Goal: Information Seeking & Learning: Learn about a topic

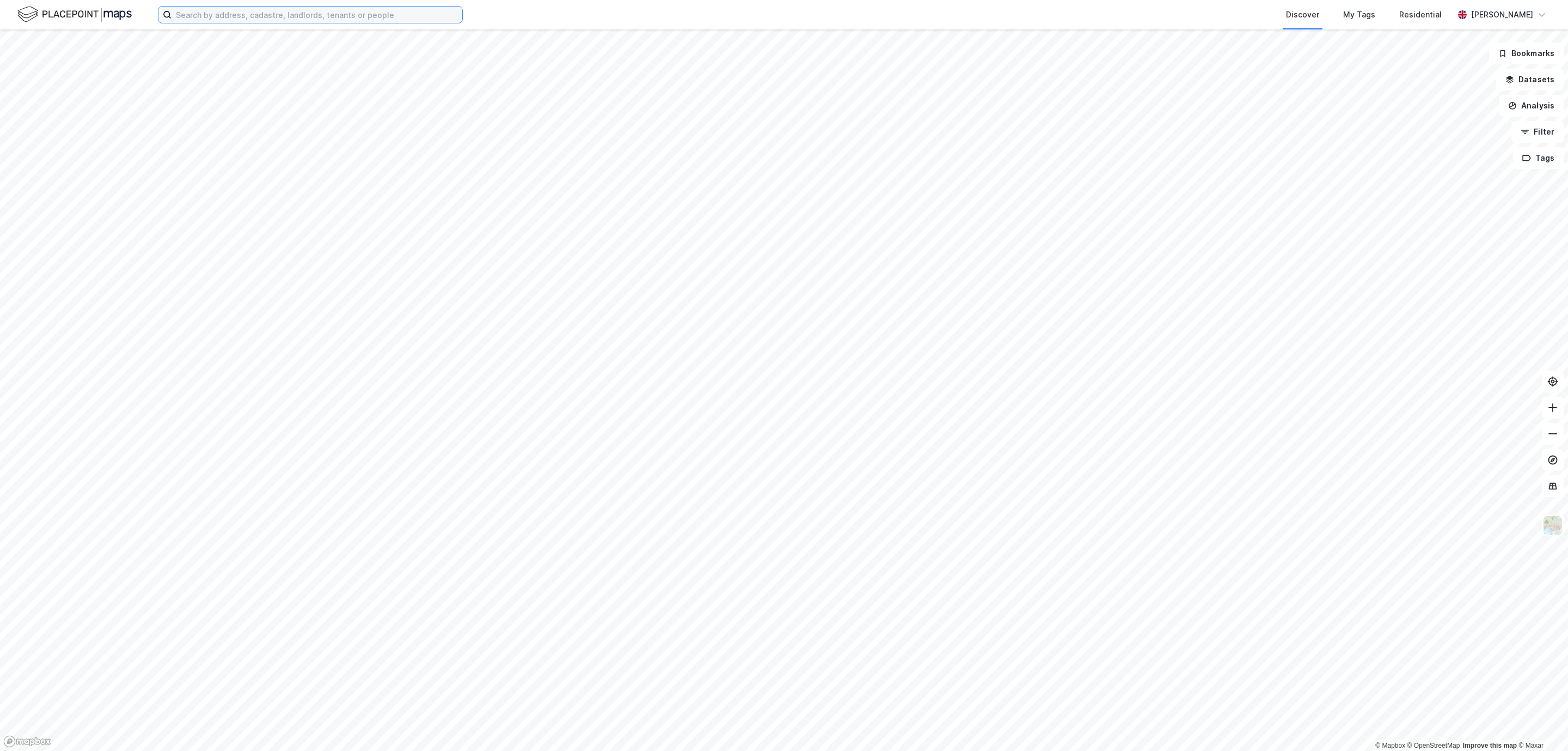
click at [350, 18] on input at bounding box center [317, 15] width 291 height 16
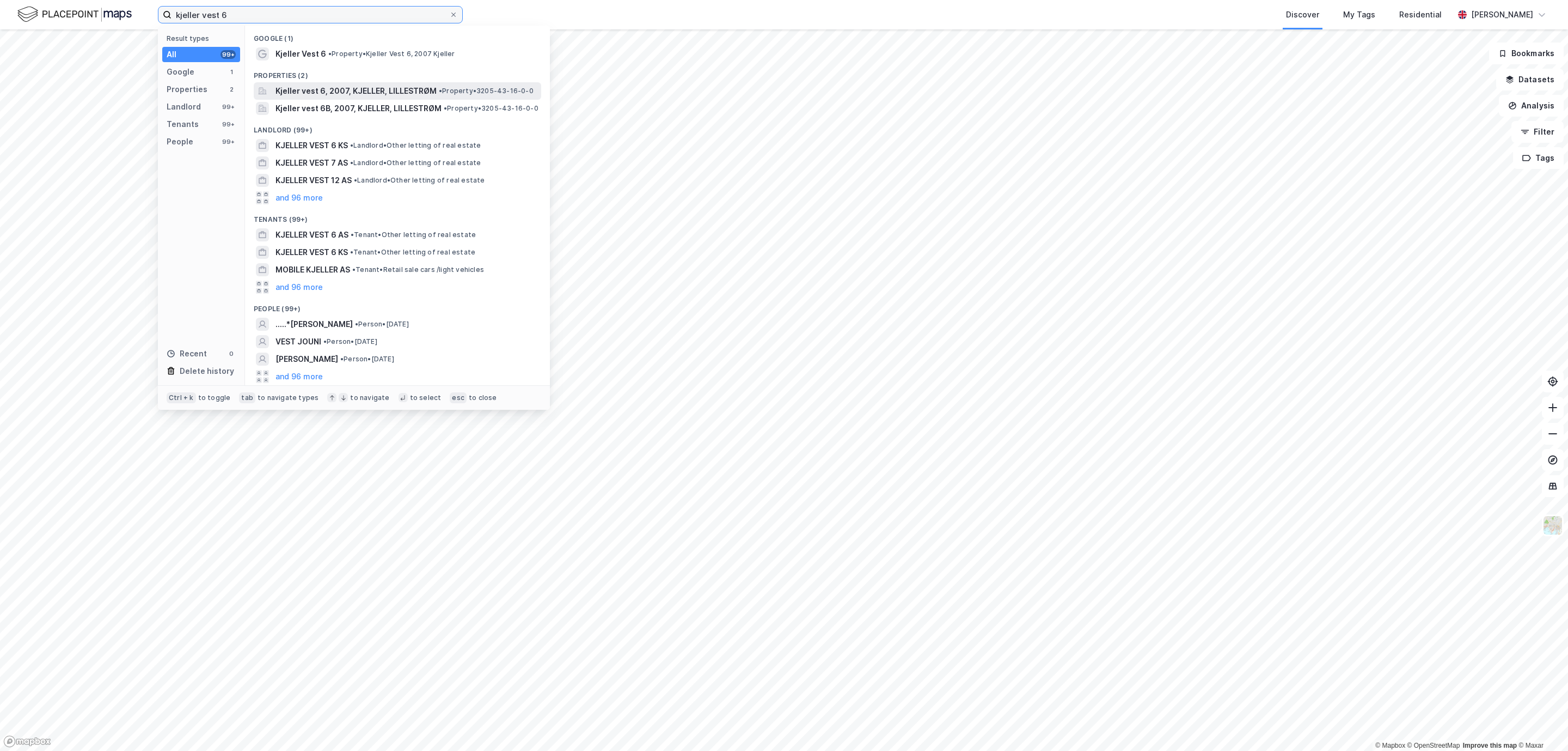
type input "kjeller vest 6"
click at [338, 96] on span "Kjeller vest 6, 2007, KJELLER, LILLESTRØM" at bounding box center [356, 91] width 161 height 13
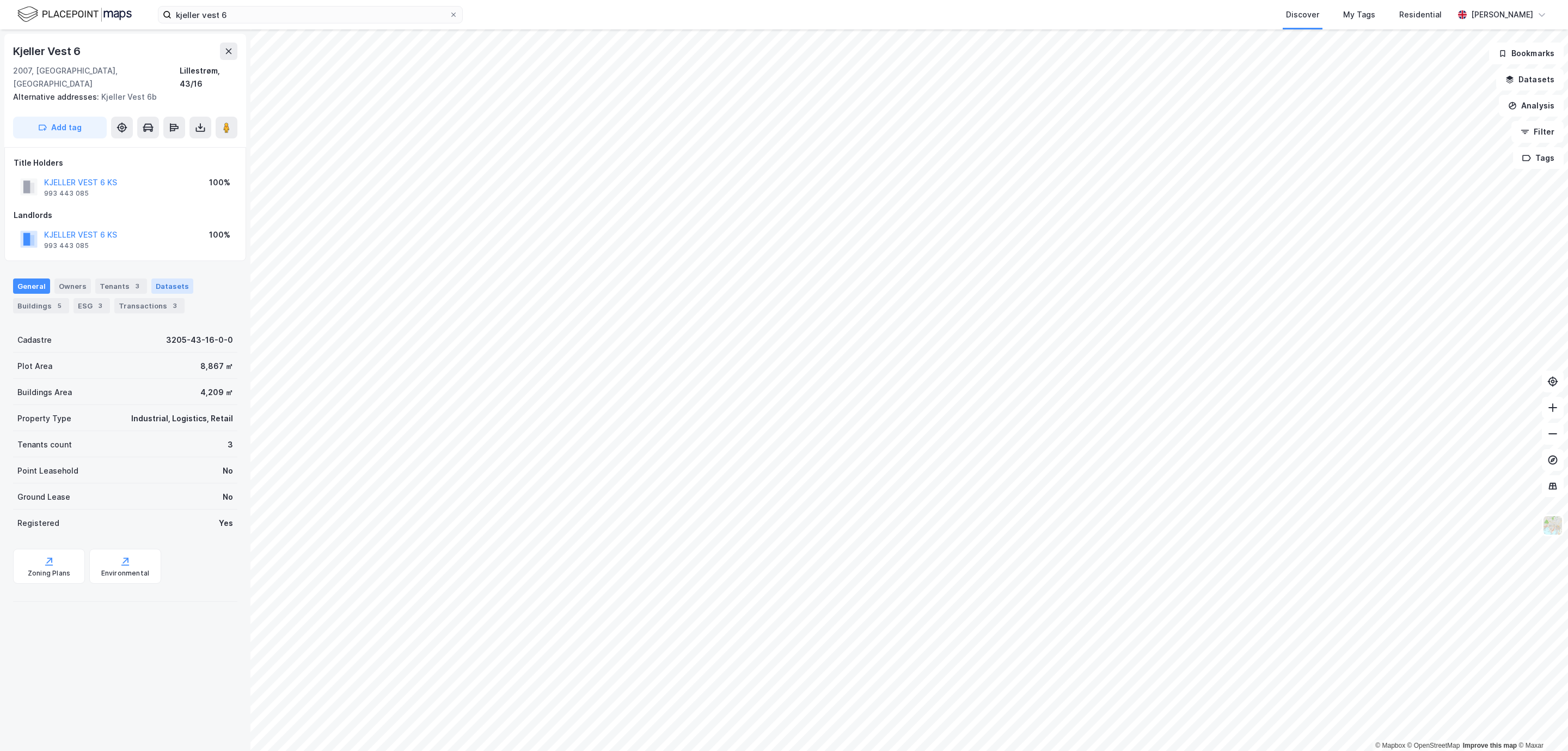
click at [163, 278] on div "Datasets" at bounding box center [172, 286] width 42 height 15
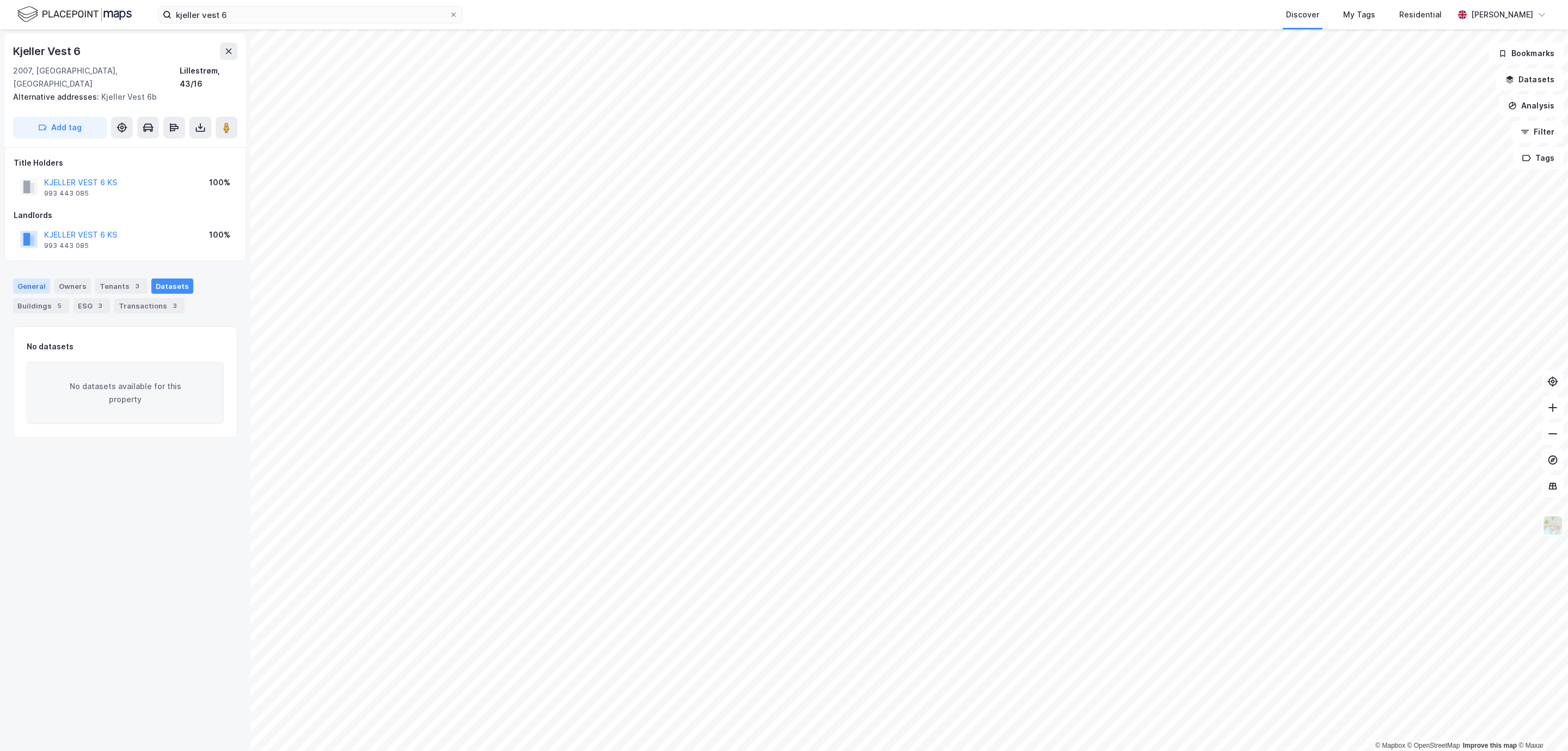
click at [32, 278] on div "General" at bounding box center [31, 286] width 37 height 15
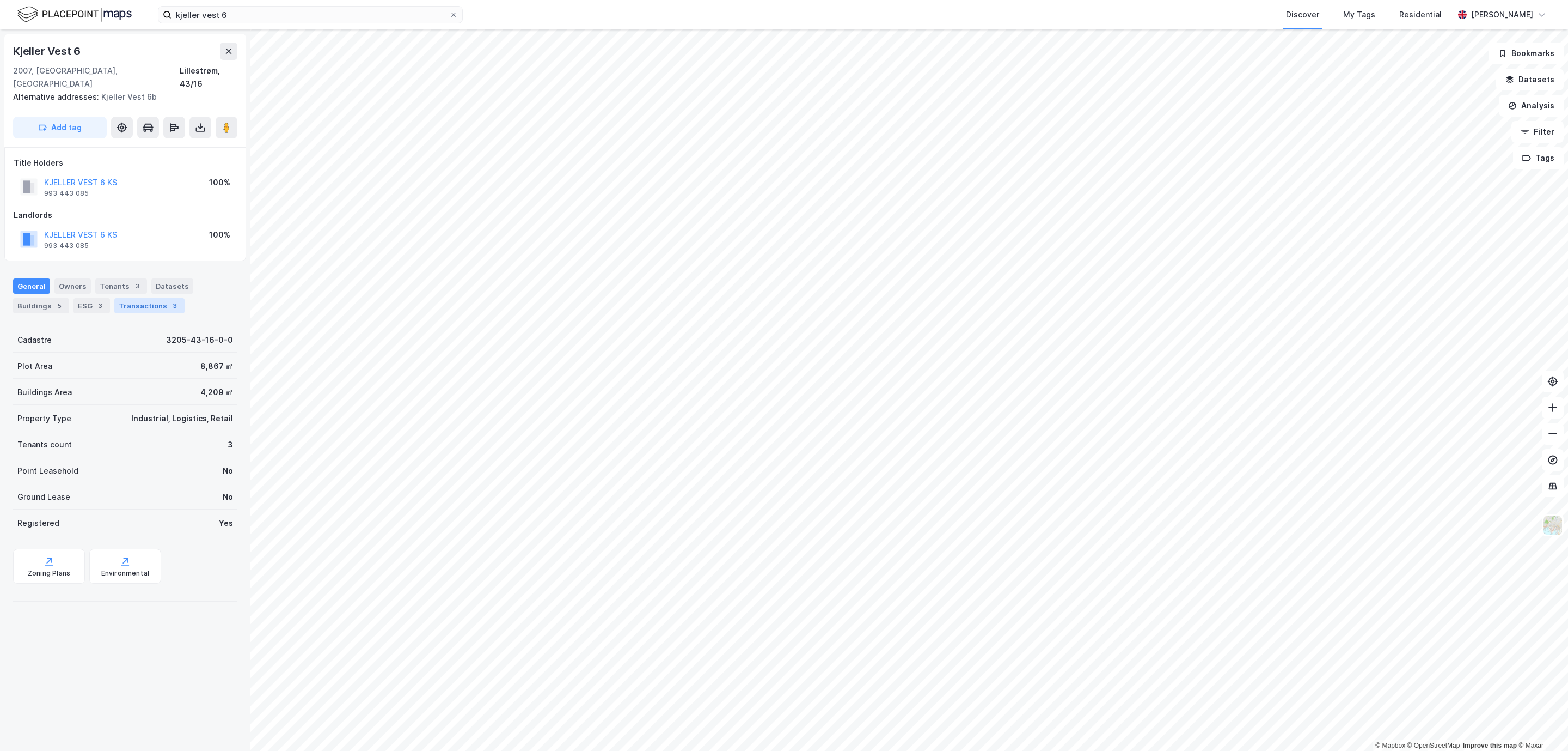
click at [128, 298] on div "Transactions 3" at bounding box center [149, 305] width 70 height 15
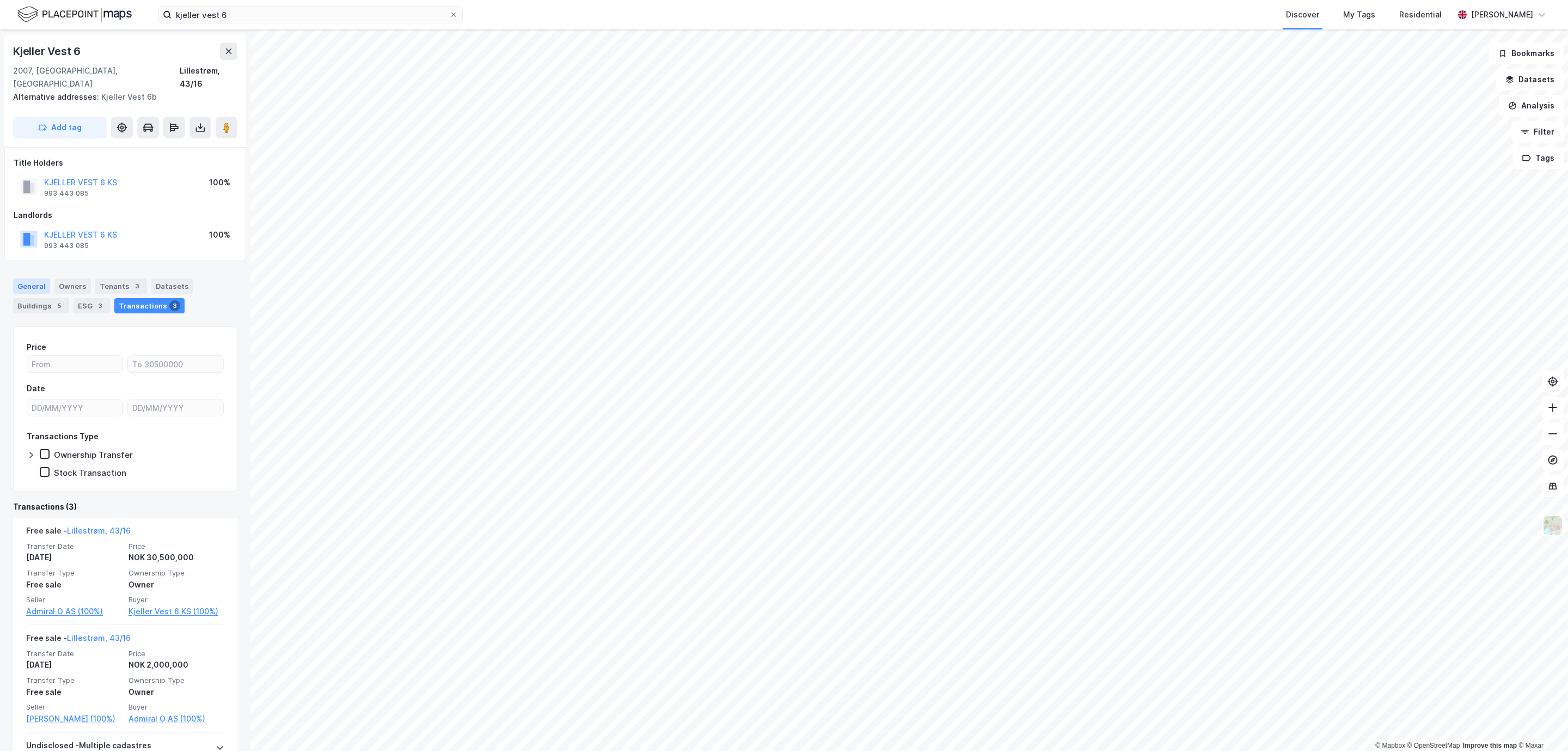
click at [32, 278] on div "General" at bounding box center [31, 286] width 37 height 15
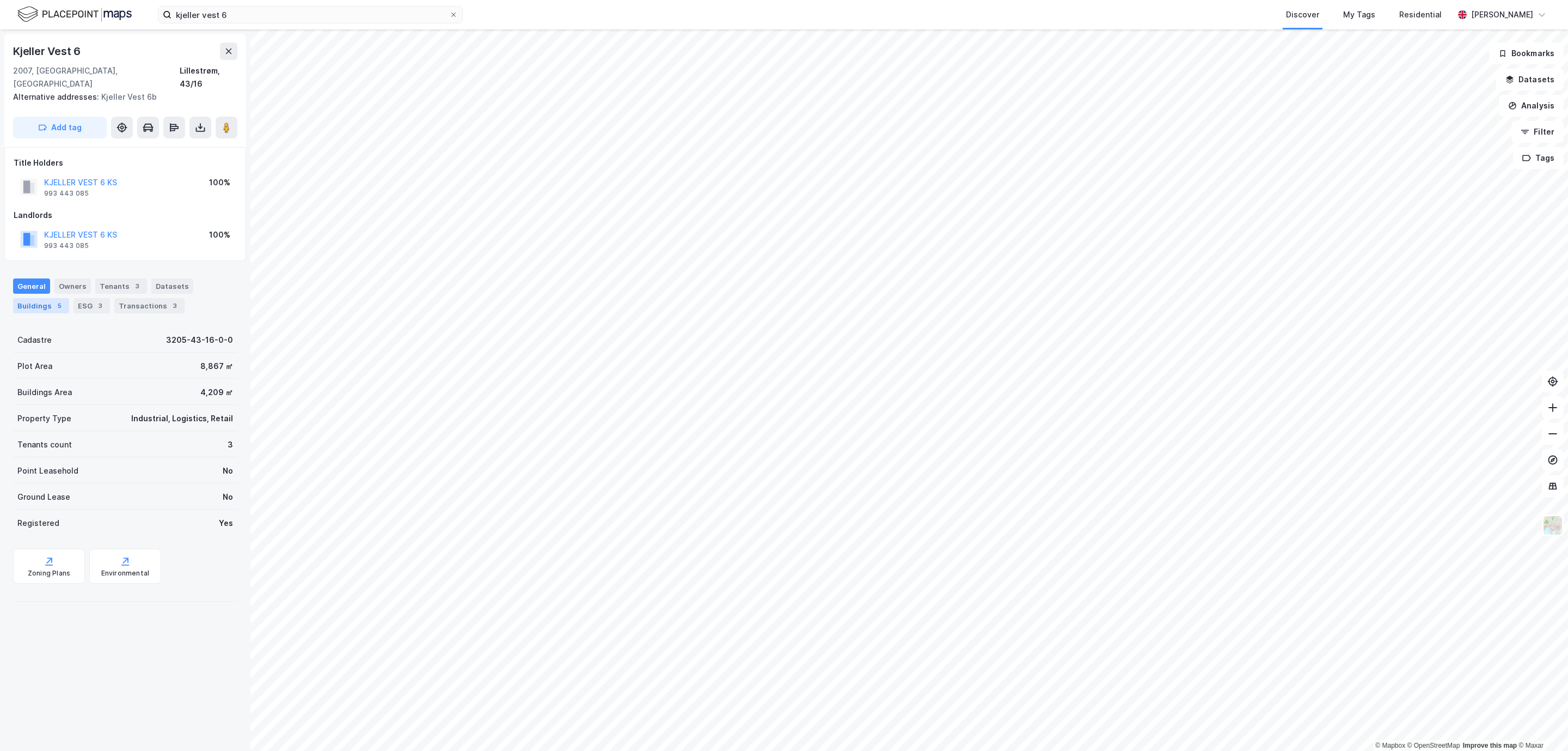
click at [54, 300] on div "5" at bounding box center [60, 306] width 11 height 11
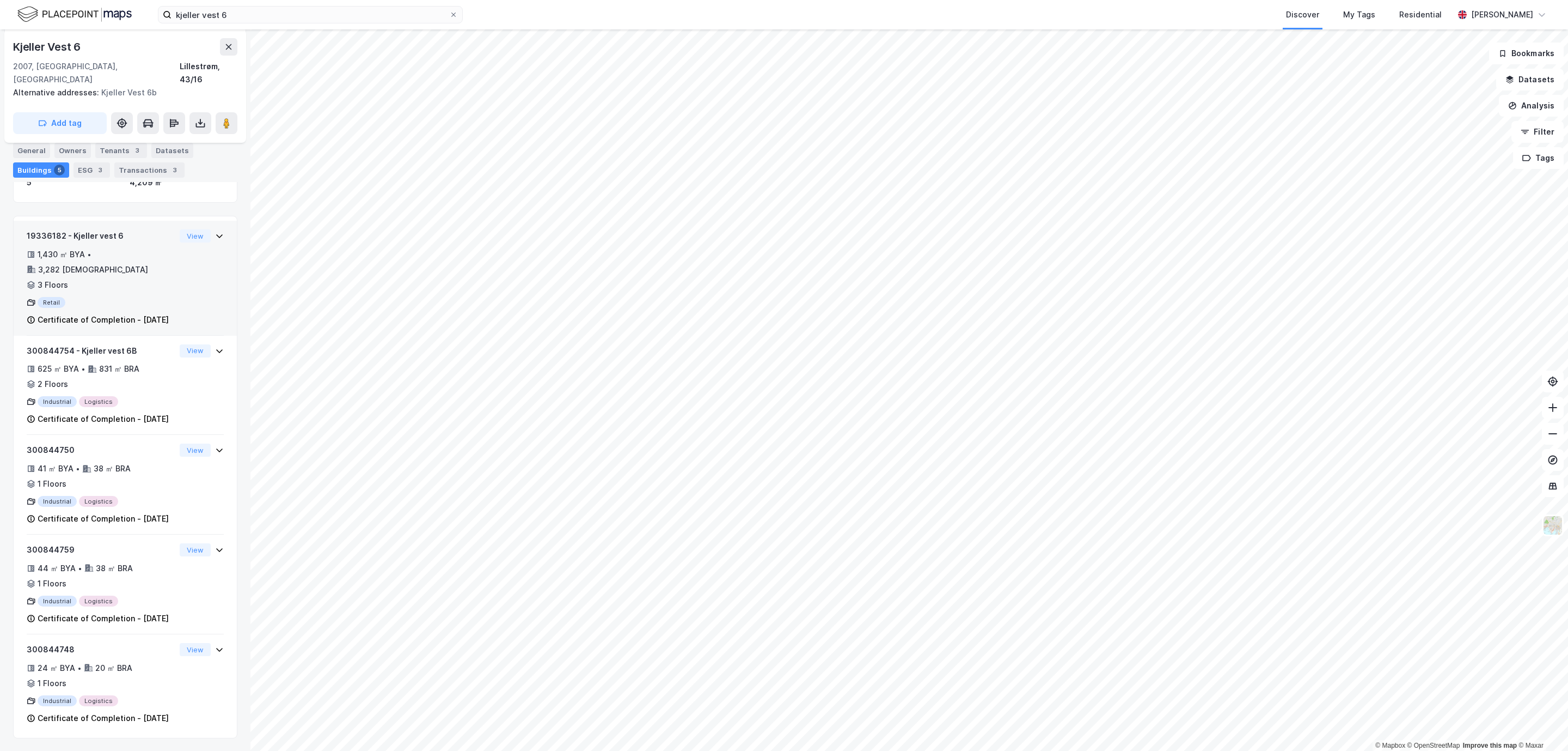
scroll to position [222, 0]
